Goal: Task Accomplishment & Management: Manage account settings

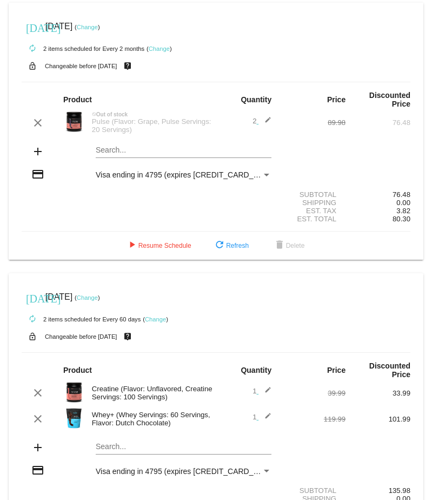
click at [117, 117] on div "Pulse (Flavor: Grape, Pulse Servings: 20 Servings)" at bounding box center [152, 125] width 130 height 16
click at [227, 242] on span "refresh Refresh" at bounding box center [231, 246] width 36 height 8
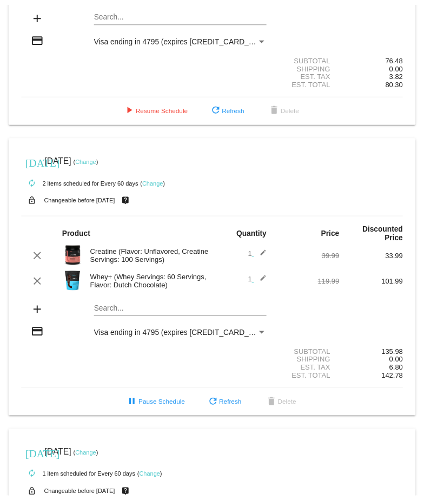
scroll to position [162, 0]
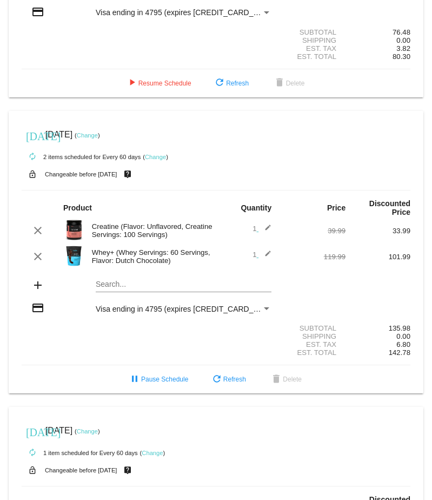
click at [157, 154] on link "Change" at bounding box center [155, 157] width 21 height 6
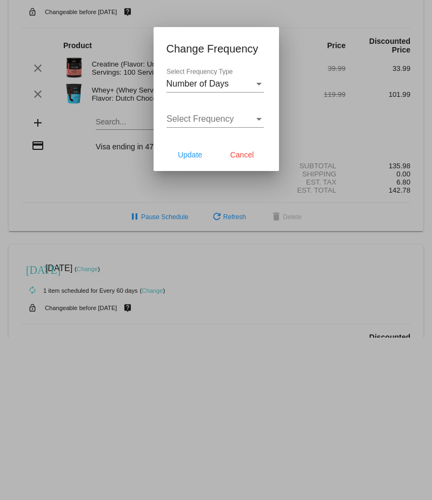
scroll to position [171, 0]
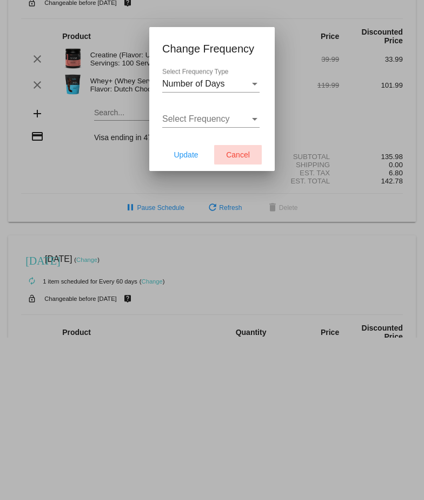
click at [235, 151] on span "Cancel" at bounding box center [238, 154] width 24 height 9
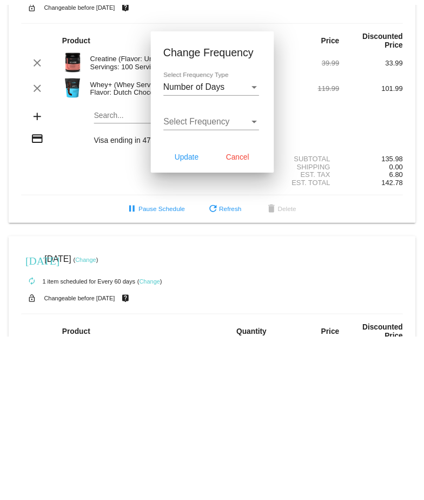
scroll to position [162, 0]
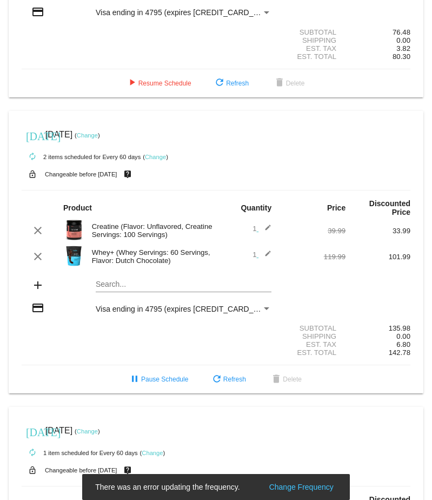
click at [98, 132] on link "Change" at bounding box center [87, 135] width 21 height 6
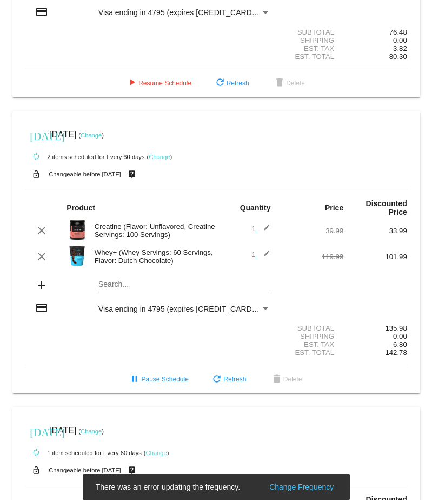
scroll to position [171, 0]
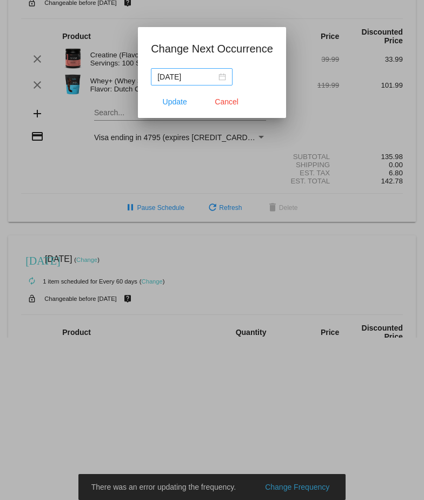
click at [225, 76] on div "[DATE]" at bounding box center [191, 77] width 69 height 12
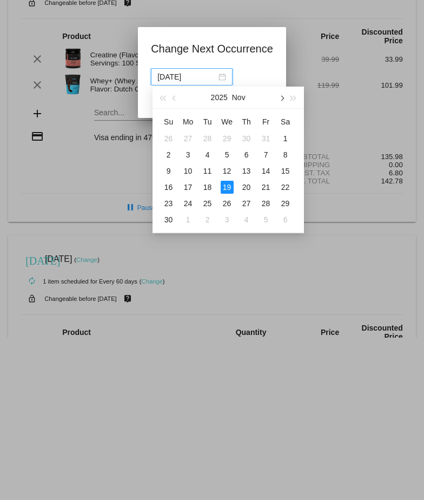
click at [282, 99] on span "button" at bounding box center [280, 98] width 5 height 5
click at [191, 171] on div "15" at bounding box center [188, 170] width 13 height 13
type input "[DATE]"
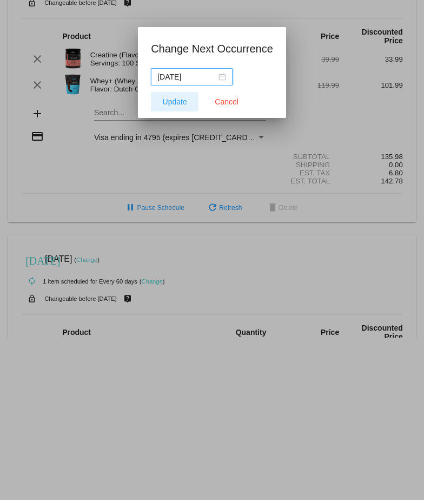
click at [183, 97] on span "Update" at bounding box center [175, 101] width 24 height 9
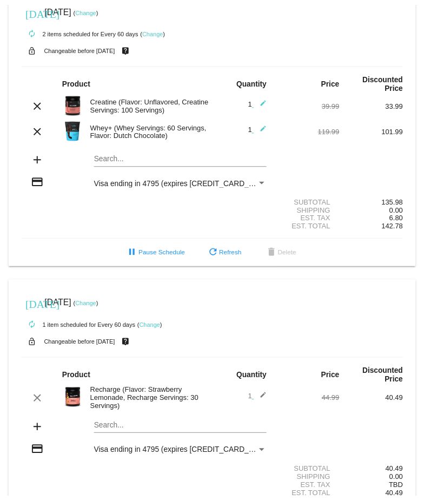
scroll to position [270, 0]
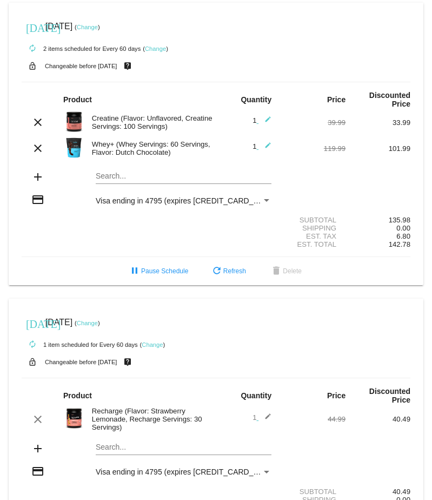
click at [154, 341] on link "Change" at bounding box center [152, 344] width 21 height 6
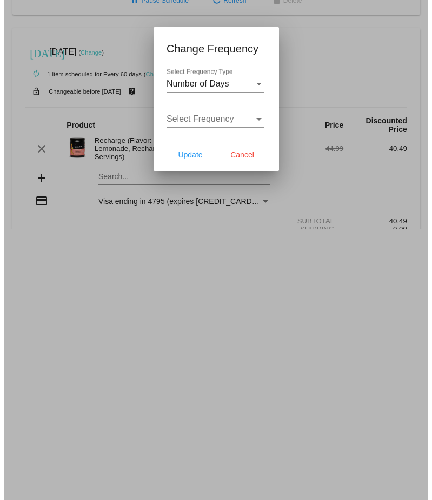
scroll to position [280, 0]
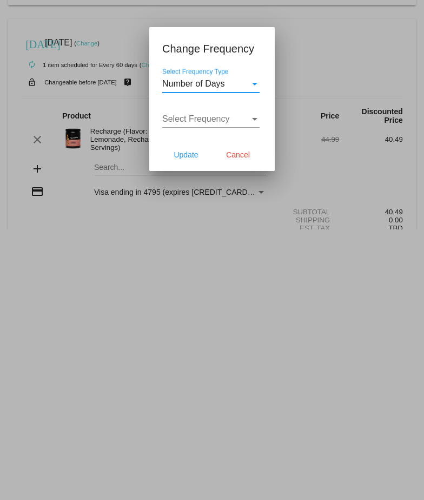
click at [255, 84] on div "Select Frequency Type" at bounding box center [254, 84] width 5 height 3
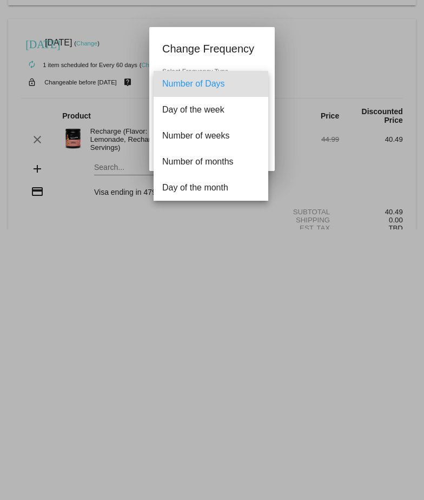
click at [337, 19] on div at bounding box center [212, 250] width 424 height 500
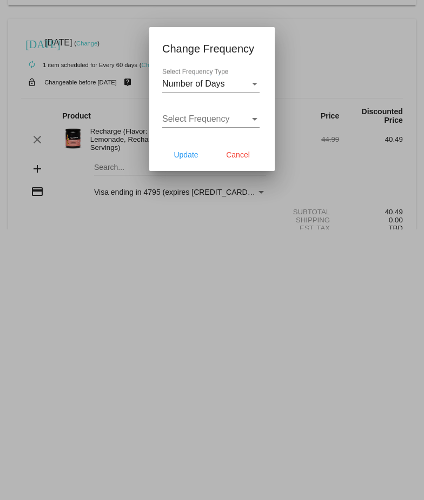
click at [60, 60] on div at bounding box center [212, 250] width 424 height 500
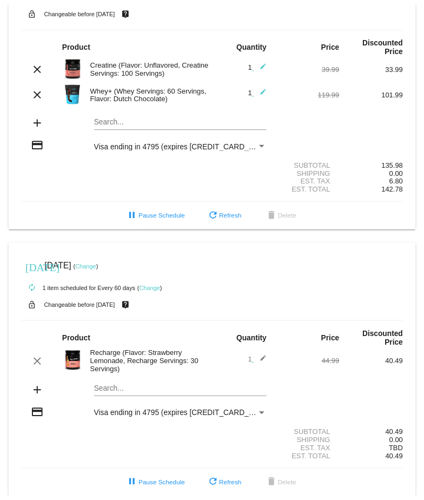
scroll to position [327, 0]
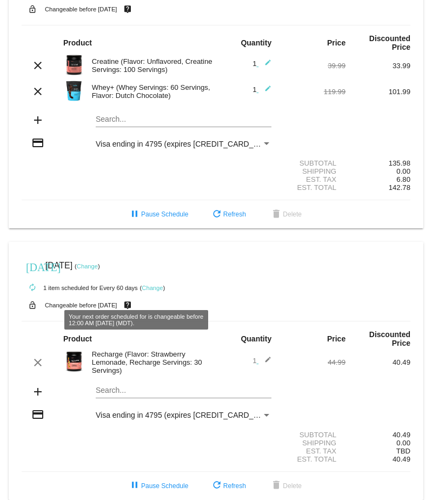
click at [98, 263] on link "Change" at bounding box center [87, 266] width 21 height 6
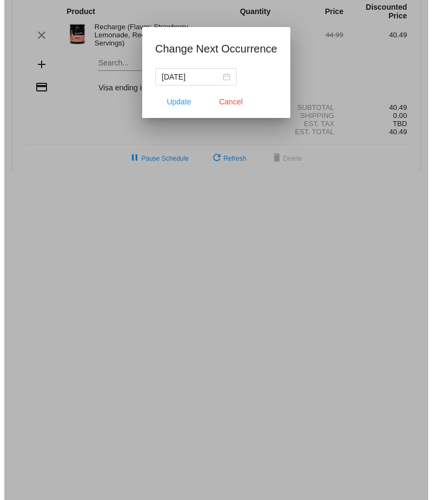
scroll to position [336, 0]
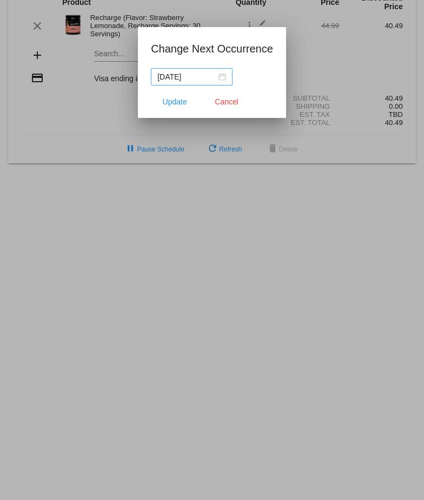
click at [224, 75] on div "[DATE]" at bounding box center [191, 77] width 69 height 12
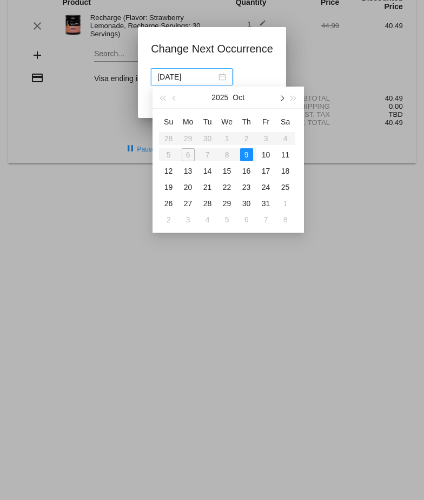
click at [282, 95] on button "button" at bounding box center [281, 98] width 12 height 22
click at [185, 183] on div "17" at bounding box center [188, 187] width 13 height 13
type input "[DATE]"
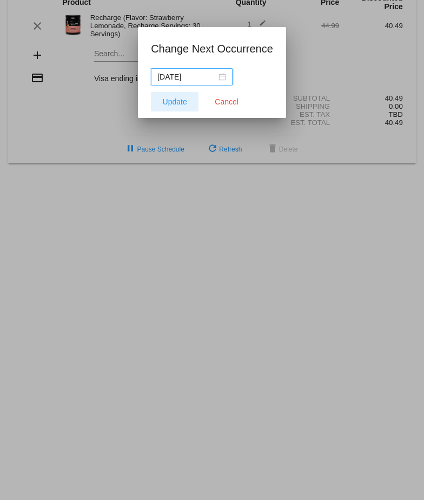
click at [180, 97] on span "Update" at bounding box center [175, 101] width 24 height 9
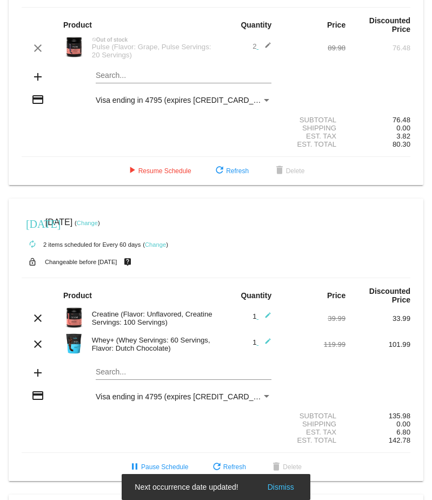
scroll to position [57, 0]
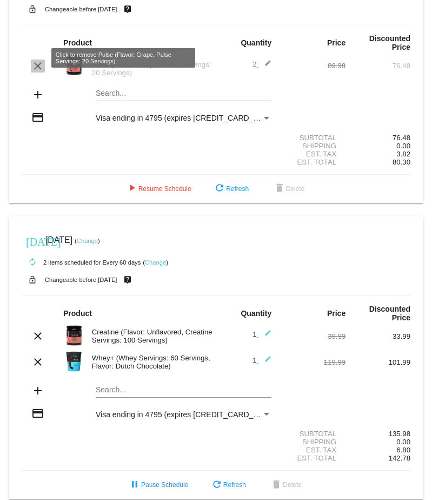
click at [39, 59] on mat-icon "clear" at bounding box center [37, 65] width 13 height 13
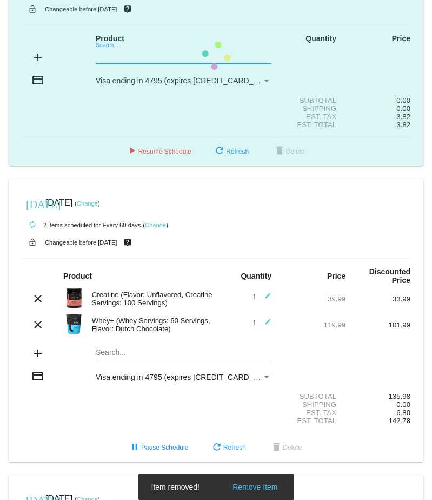
click at [134, 55] on mat-card "[DATE] [DATE] ( Change ) autorenew 0 items scheduled for Every 2 months ( Chang…" at bounding box center [216, 56] width 415 height 220
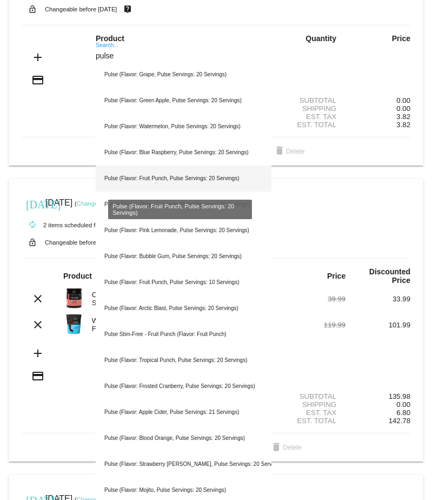
type input "pulse"
click at [166, 180] on div "Pulse (Flavor: Fruit Punch, Pulse Servings: 20 Servings)" at bounding box center [184, 178] width 176 height 26
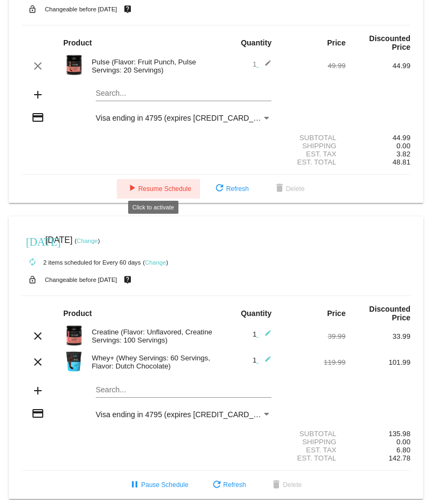
click at [158, 185] on span "play_arrow Resume Schedule" at bounding box center [158, 189] width 66 height 8
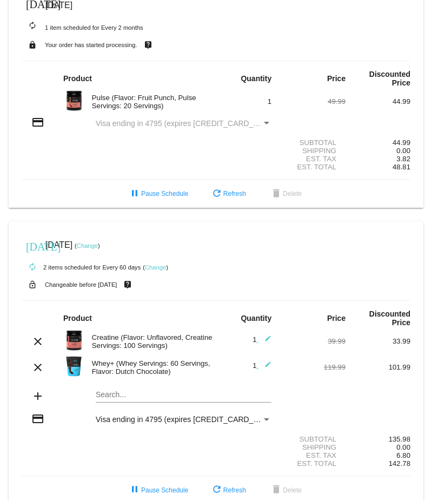
scroll to position [0, 0]
